Goal: Task Accomplishment & Management: Manage account settings

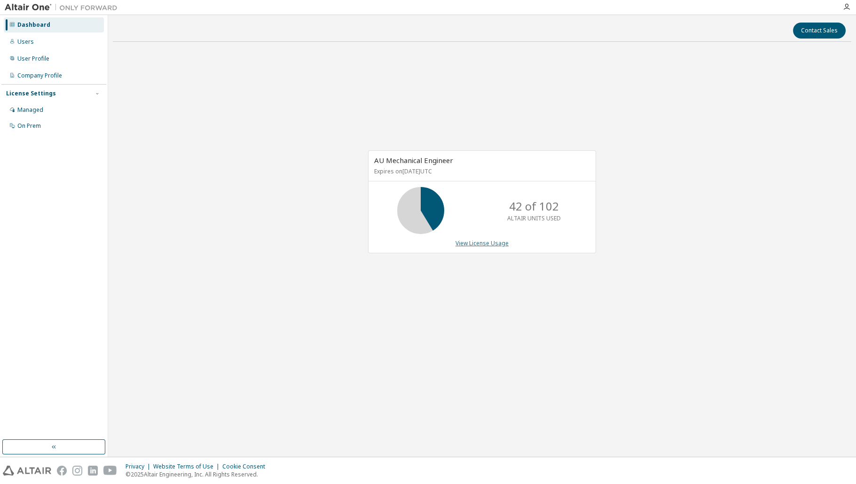
click at [488, 244] on link "View License Usage" at bounding box center [481, 243] width 53 height 8
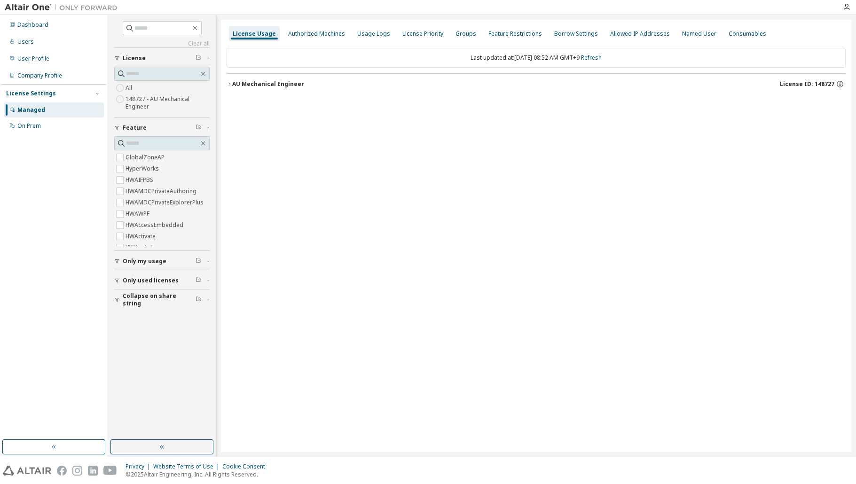
click at [276, 82] on div "AU Mechanical Engineer" at bounding box center [268, 84] width 72 height 8
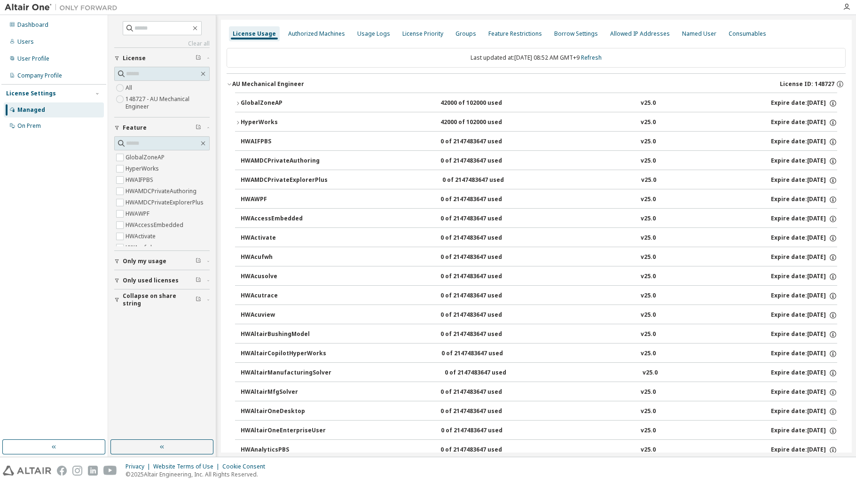
click at [274, 105] on div "GlobalZoneAP" at bounding box center [283, 103] width 85 height 8
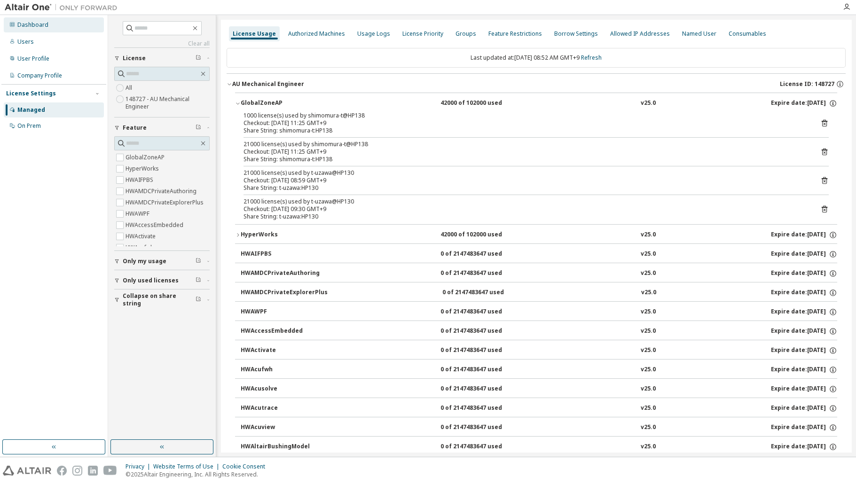
click at [28, 22] on div "Dashboard" at bounding box center [32, 25] width 31 height 8
